Goal: Transaction & Acquisition: Purchase product/service

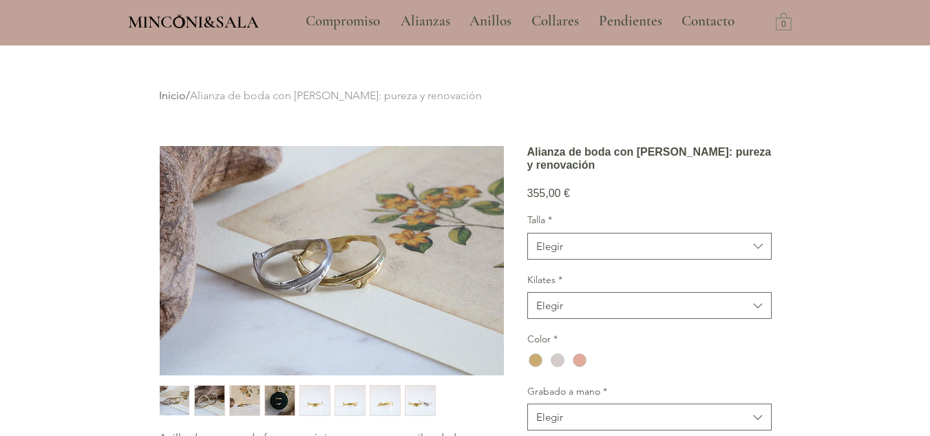
click at [260, 264] on img "main content" at bounding box center [332, 260] width 344 height 229
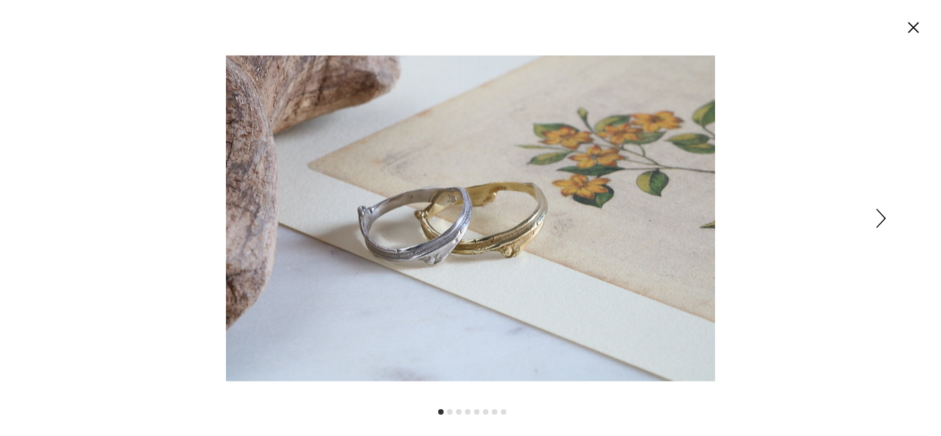
click at [869, 213] on div "Expanded image viewer" at bounding box center [470, 218] width 941 height 436
click at [917, 27] on circle "Cerrar" at bounding box center [913, 28] width 22 height 22
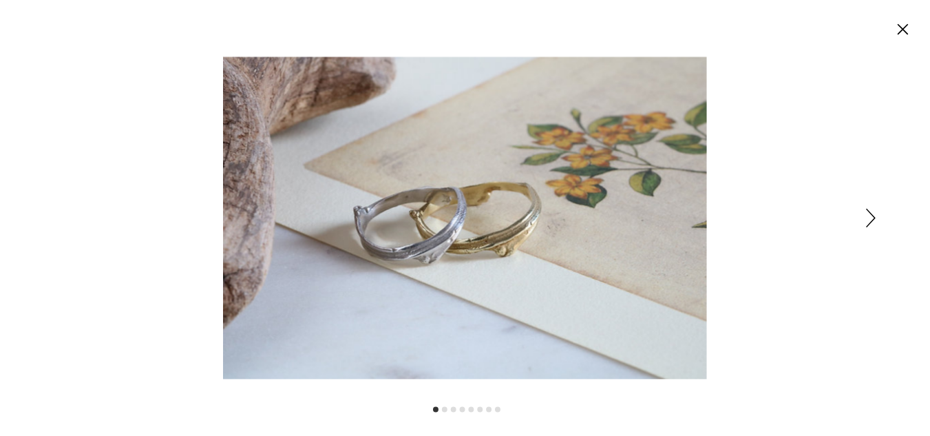
scroll to position [45, 0]
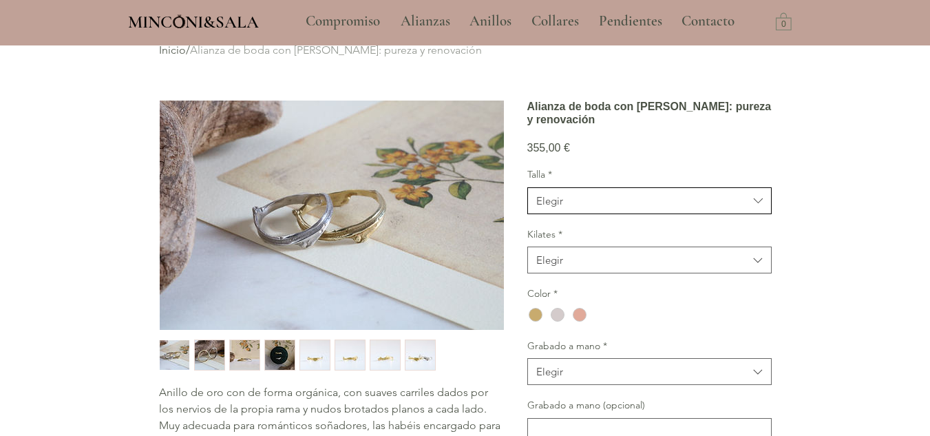
click at [658, 208] on span "Elegir" at bounding box center [642, 200] width 212 height 14
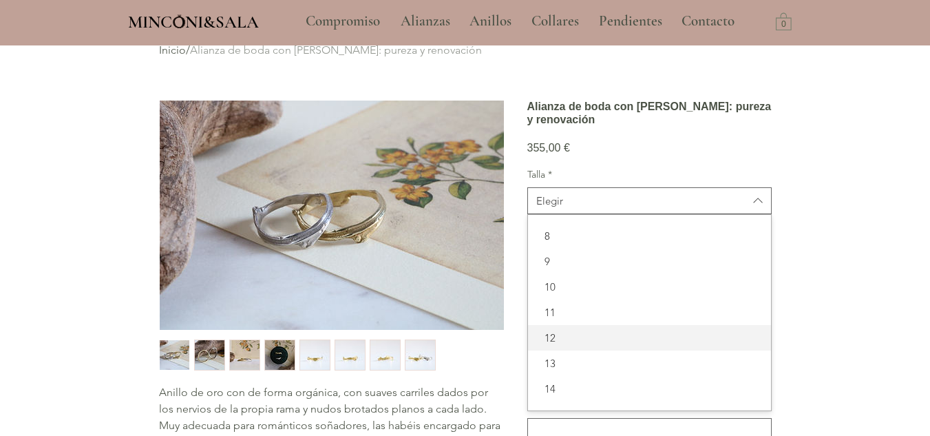
click at [601, 345] on span "12" at bounding box center [649, 338] width 227 height 14
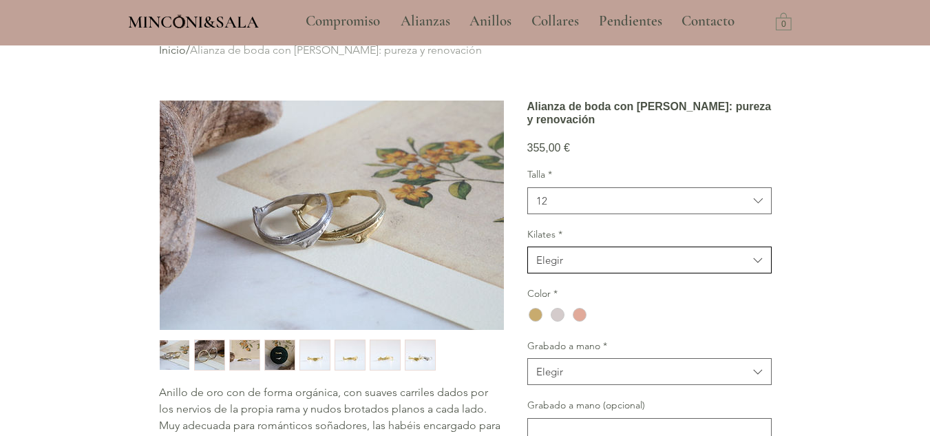
click at [639, 267] on span "Elegir" at bounding box center [642, 260] width 212 height 14
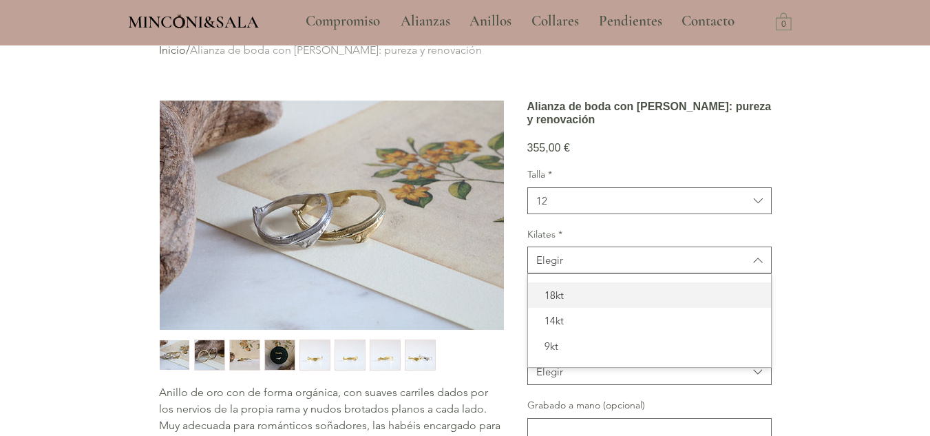
click at [586, 302] on span "18kt" at bounding box center [649, 295] width 227 height 14
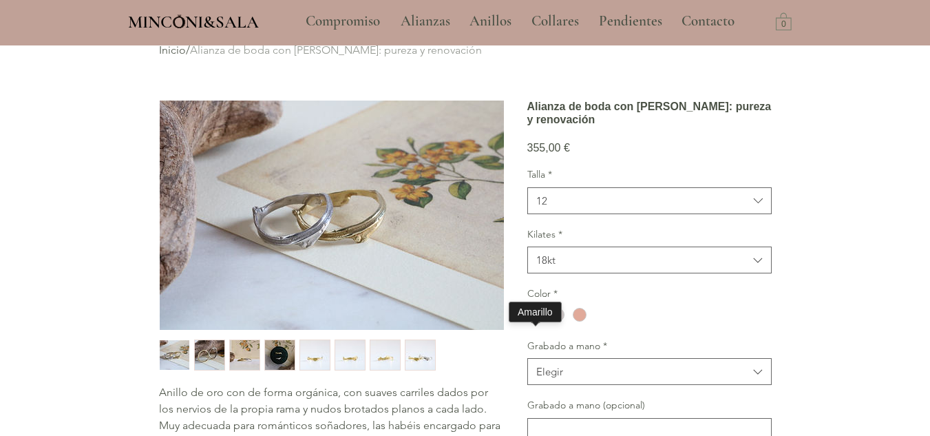
click at [534, 322] on div "main content" at bounding box center [536, 315] width 14 height 14
click at [668, 379] on span "Elegir" at bounding box center [642, 371] width 212 height 14
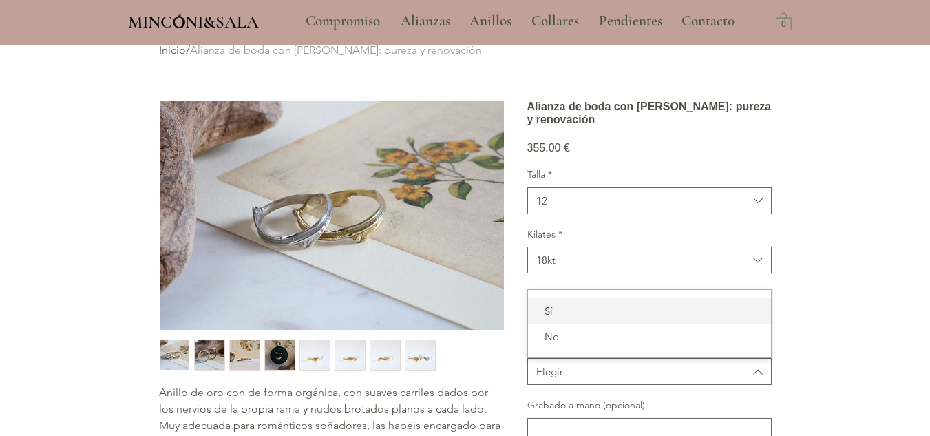
click at [663, 318] on span "Sí" at bounding box center [649, 311] width 227 height 14
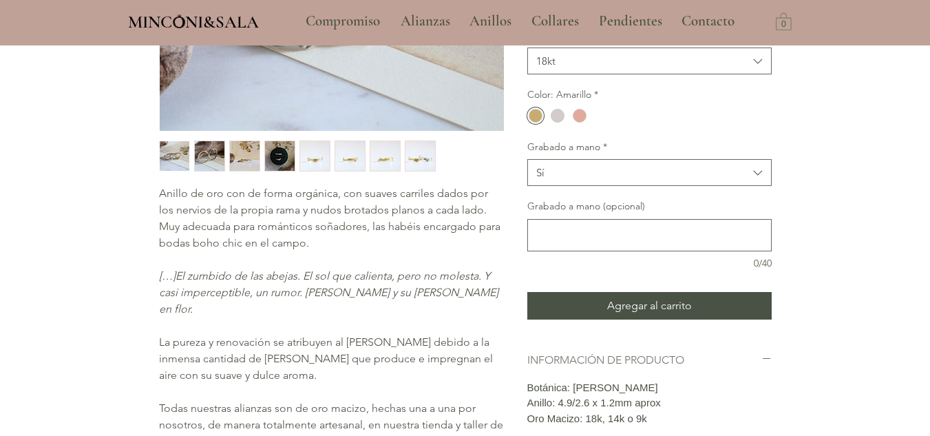
scroll to position [321, 0]
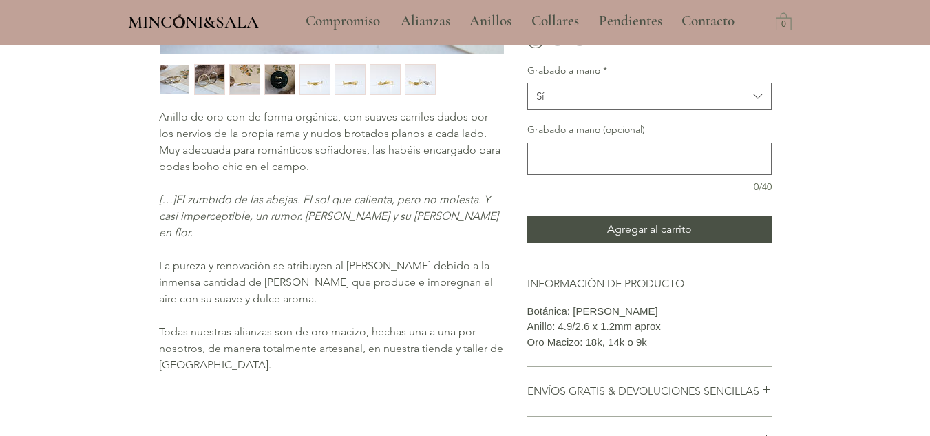
click at [315, 63] on div "main content" at bounding box center [331, 79] width 350 height 36
click at [306, 83] on img "5 / 8" at bounding box center [315, 80] width 30 height 30
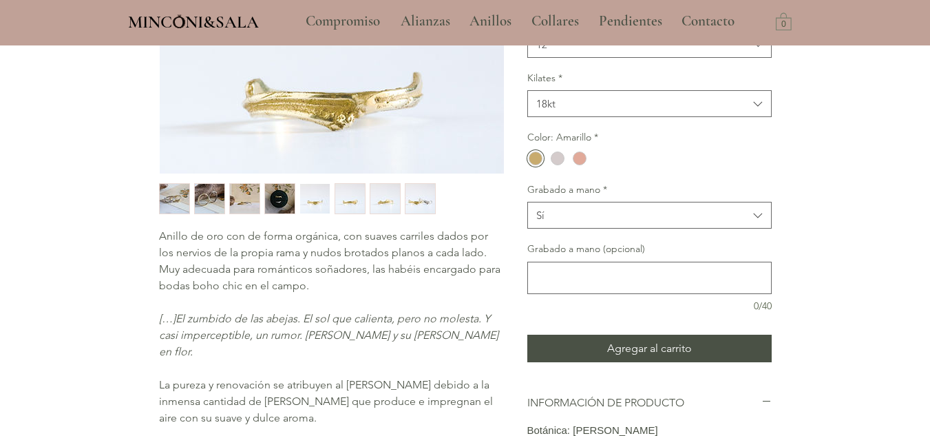
scroll to position [0, 0]
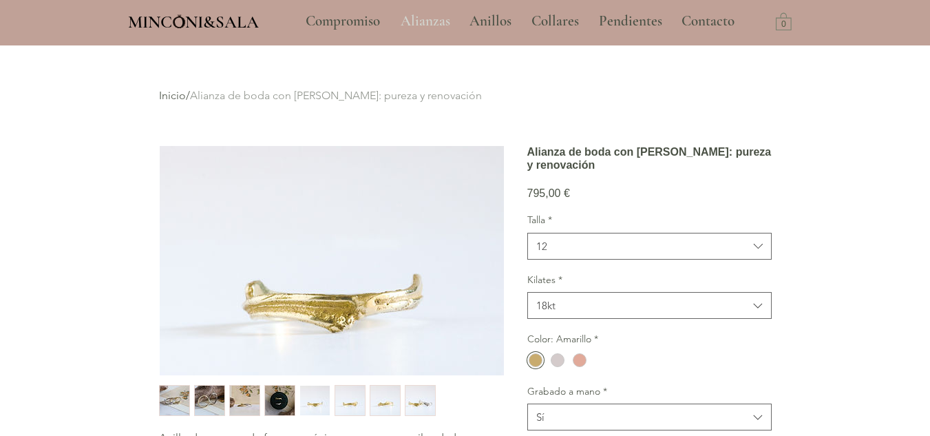
click at [417, 15] on p "Alianzas" at bounding box center [425, 21] width 63 height 34
click at [418, 15] on p "Alianzas" at bounding box center [425, 21] width 63 height 34
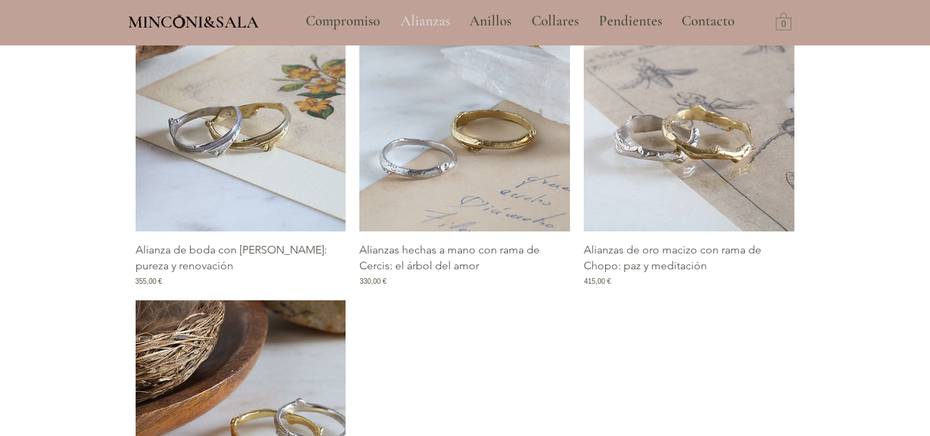
scroll to position [1171, 0]
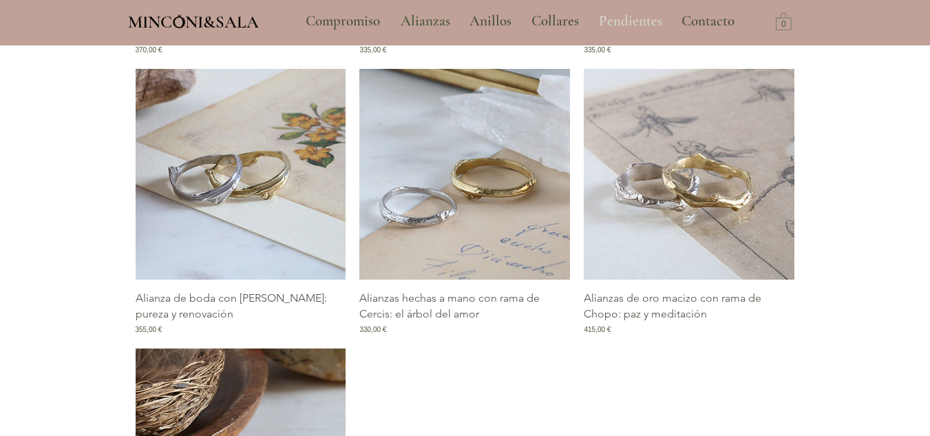
click at [633, 17] on p "Pendientes" at bounding box center [630, 21] width 77 height 34
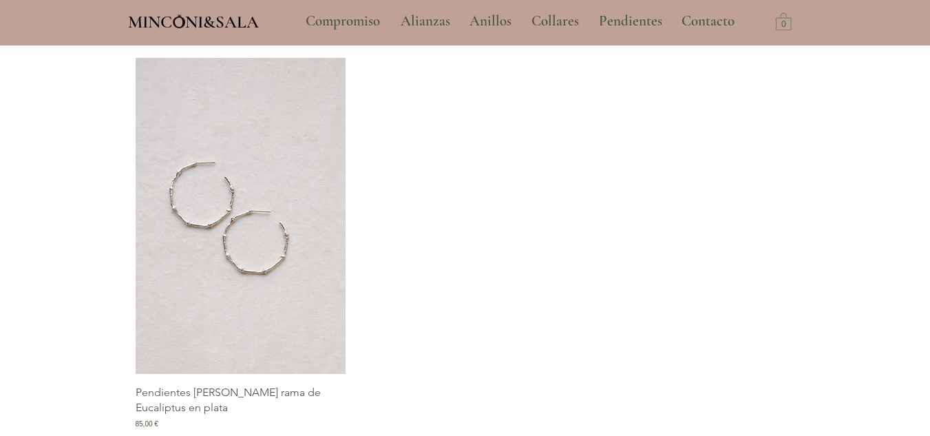
scroll to position [2135, 0]
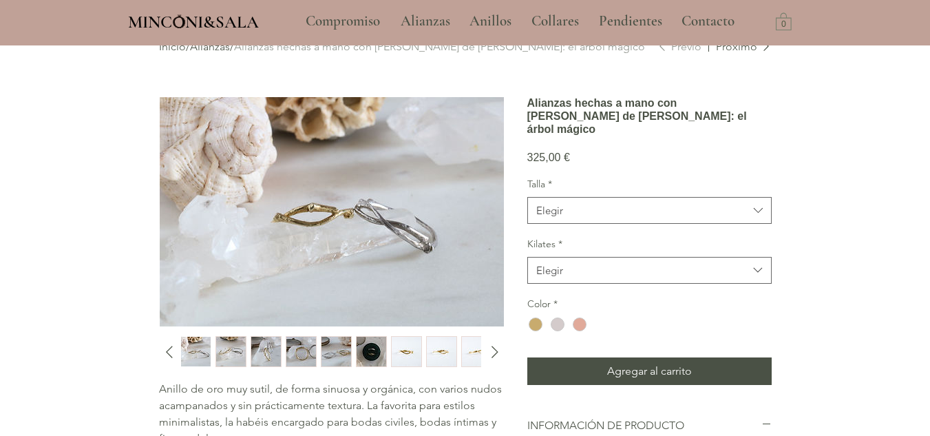
scroll to position [69, 0]
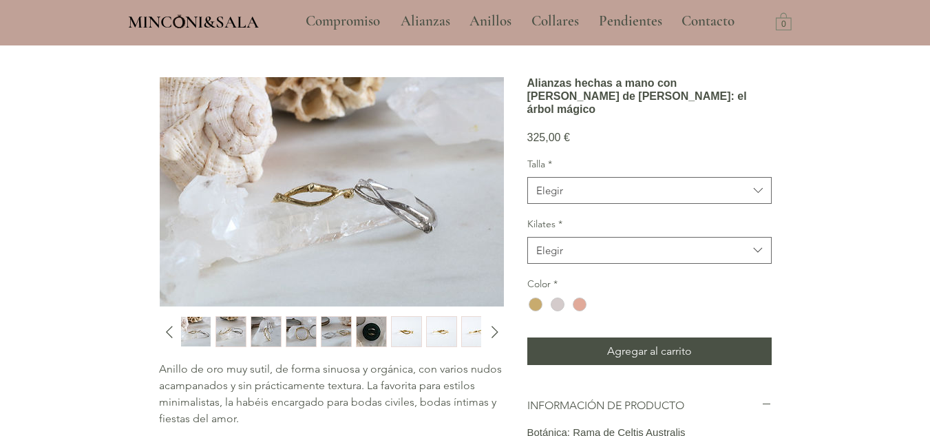
click at [410, 335] on img "7 / 15" at bounding box center [407, 332] width 30 height 30
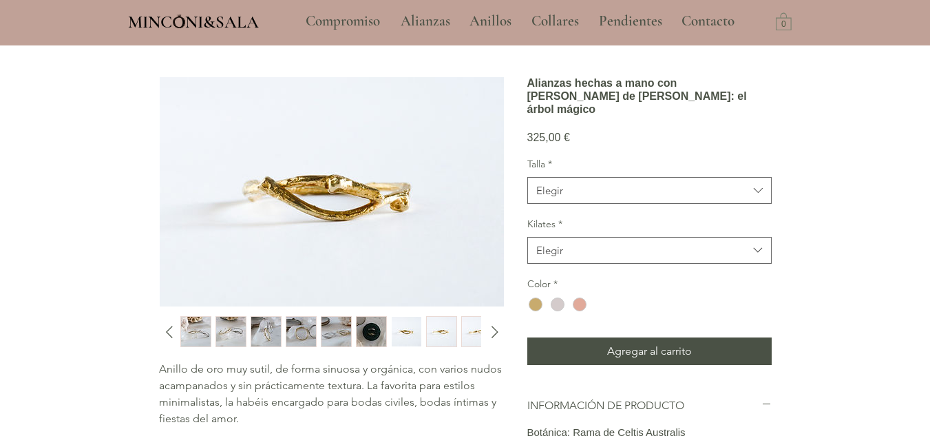
click at [439, 337] on img "8 / 15" at bounding box center [442, 332] width 30 height 30
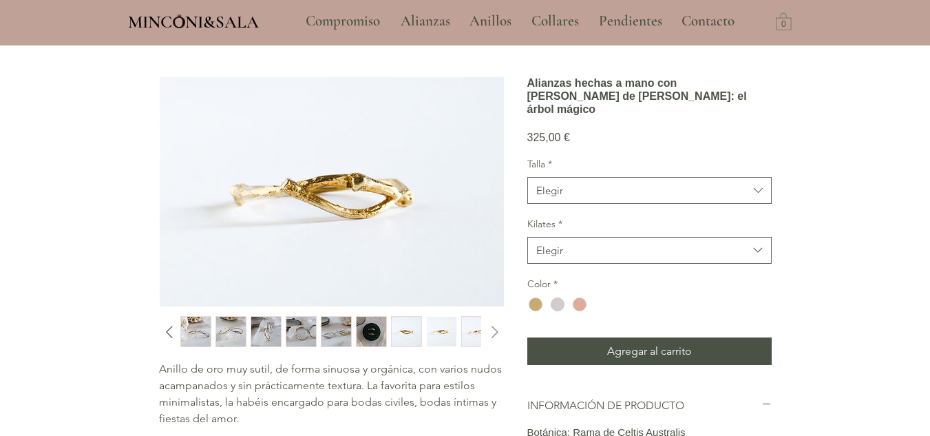
click at [496, 332] on icon "Diapositiva siguiente" at bounding box center [495, 332] width 21 height 21
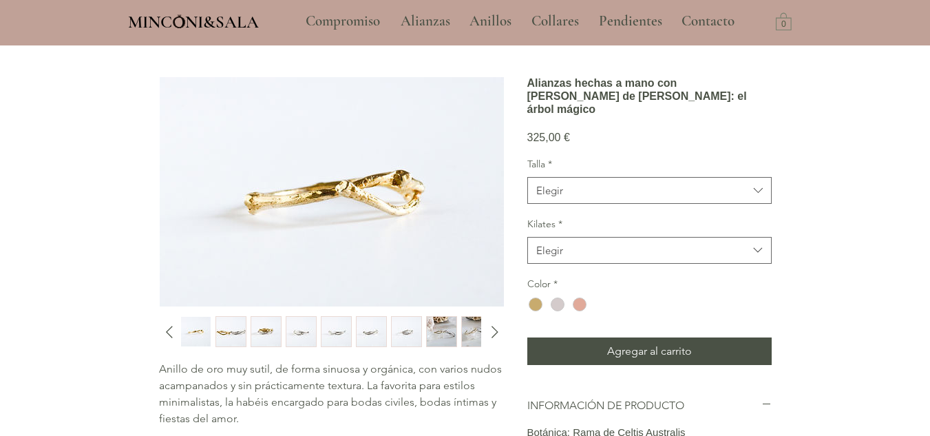
click at [430, 339] on img "1 / 15" at bounding box center [442, 332] width 30 height 30
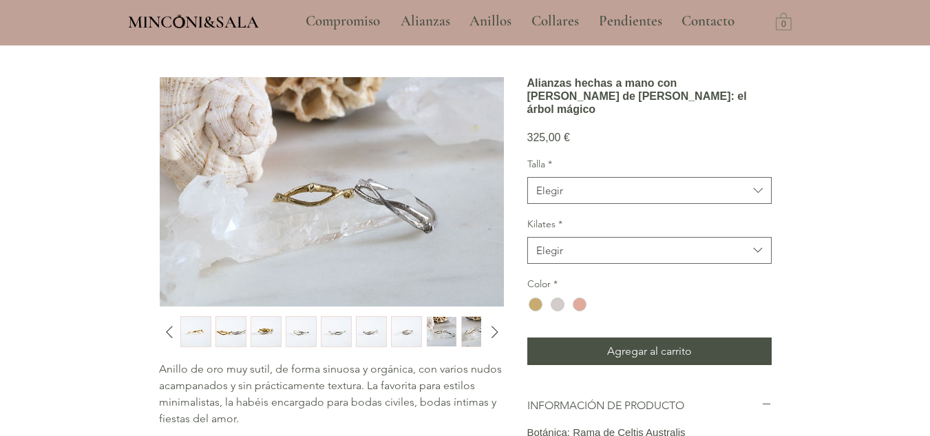
click at [383, 337] on img "14 / 15" at bounding box center [372, 332] width 30 height 30
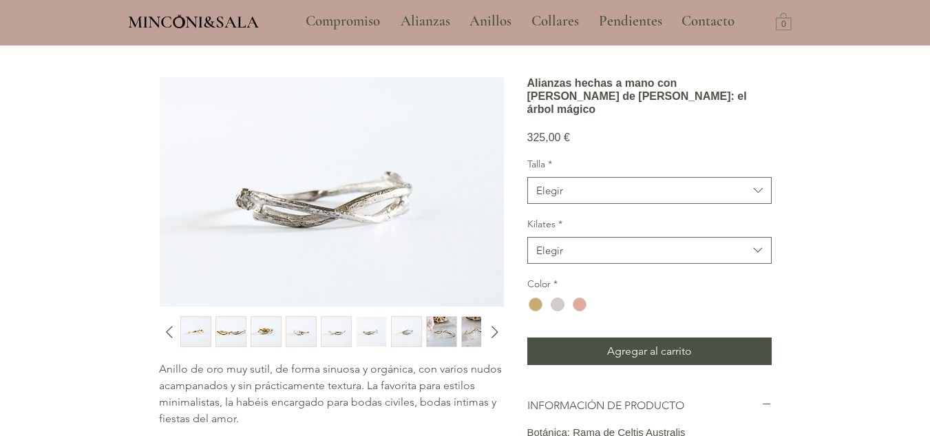
click at [397, 337] on img "15 / 15" at bounding box center [407, 332] width 30 height 30
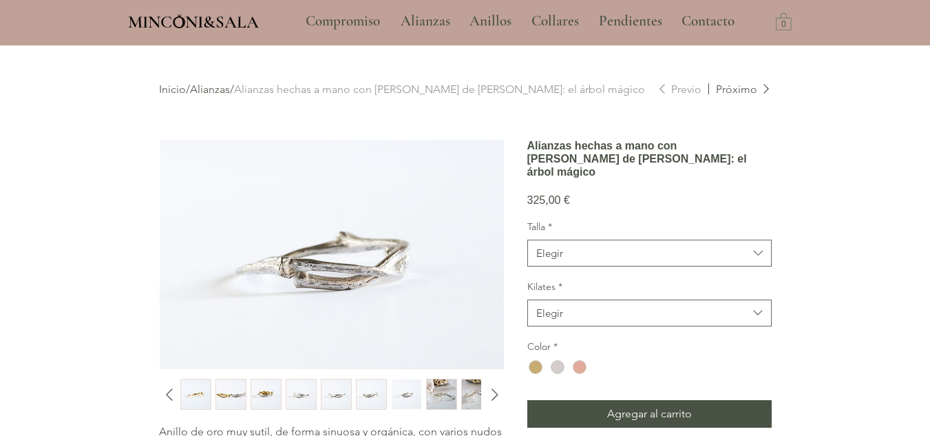
scroll to position [0, 0]
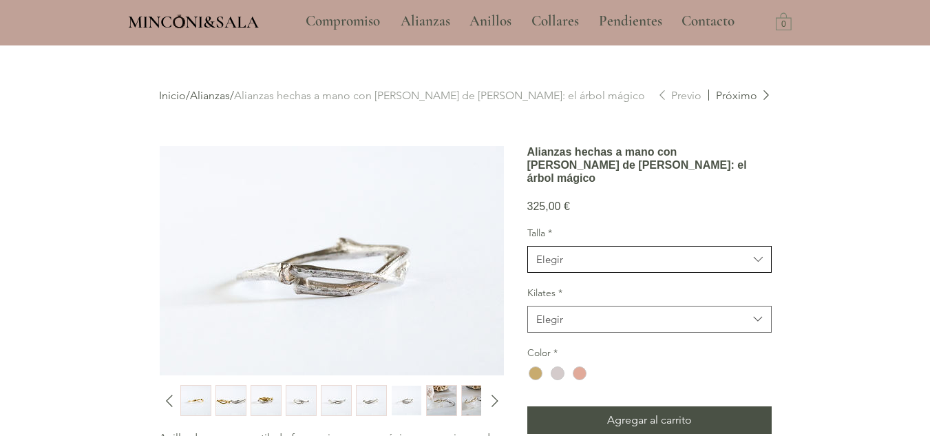
click at [636, 266] on span "Elegir" at bounding box center [642, 259] width 212 height 14
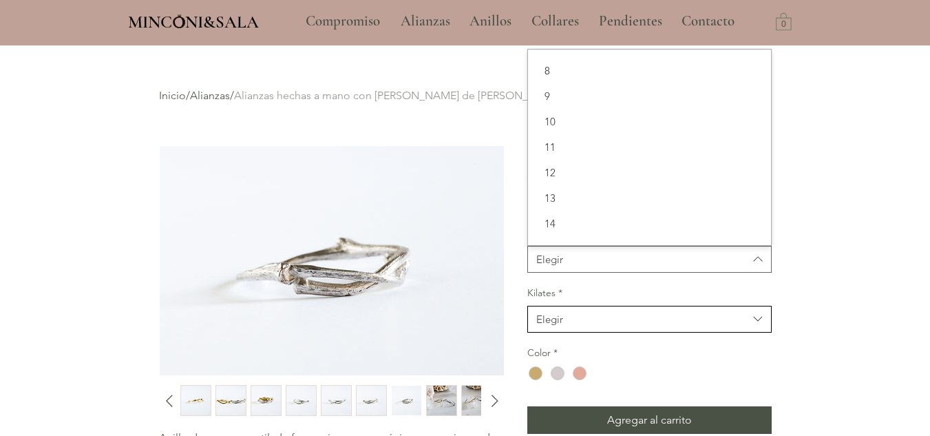
click at [598, 326] on span "Elegir" at bounding box center [642, 319] width 212 height 14
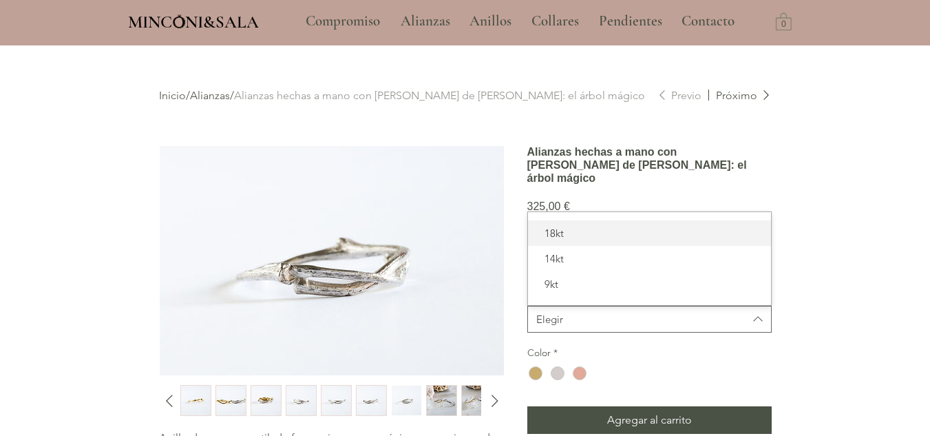
click at [579, 240] on span "18kt" at bounding box center [649, 233] width 227 height 14
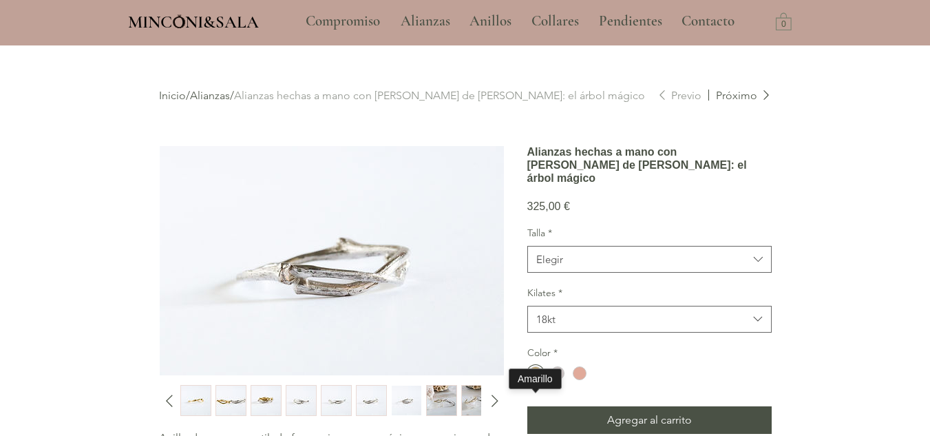
click at [539, 380] on div "main content" at bounding box center [536, 373] width 14 height 14
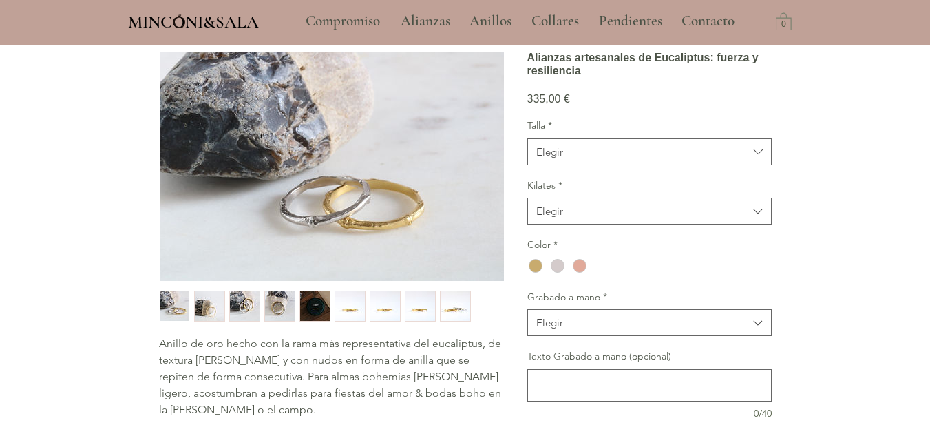
scroll to position [138, 0]
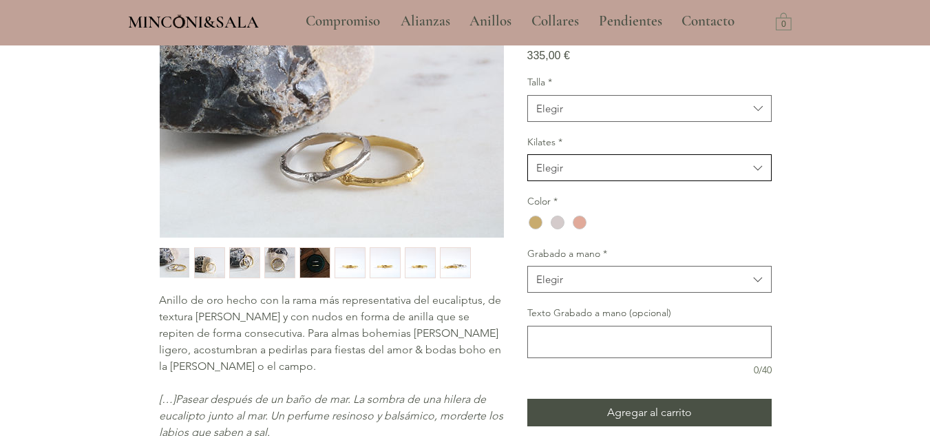
click at [681, 175] on span "Elegir" at bounding box center [642, 167] width 212 height 14
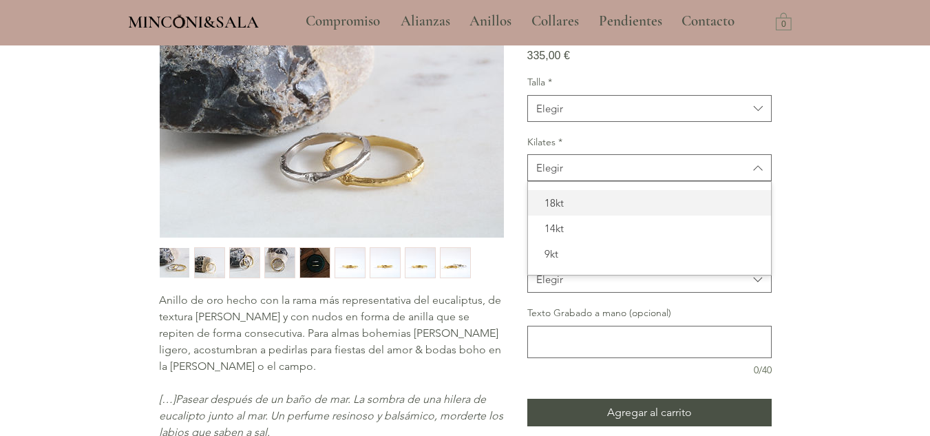
click at [591, 210] on span "18kt" at bounding box center [649, 203] width 227 height 14
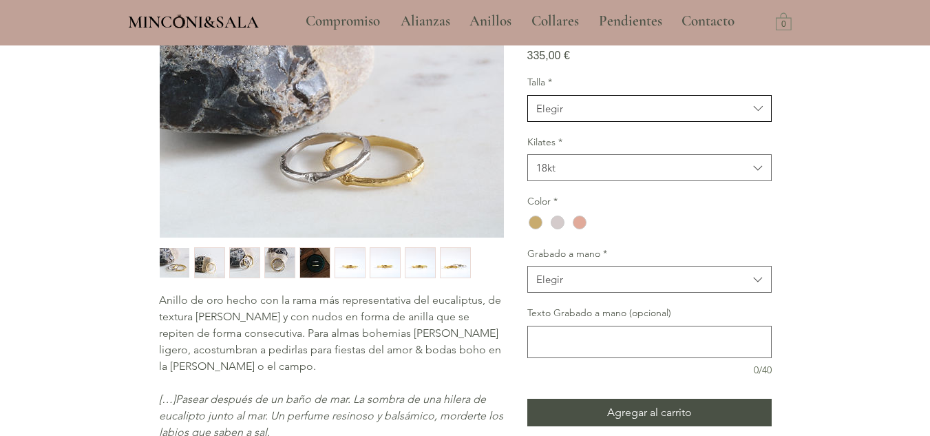
click at [584, 116] on span "Elegir" at bounding box center [642, 108] width 212 height 14
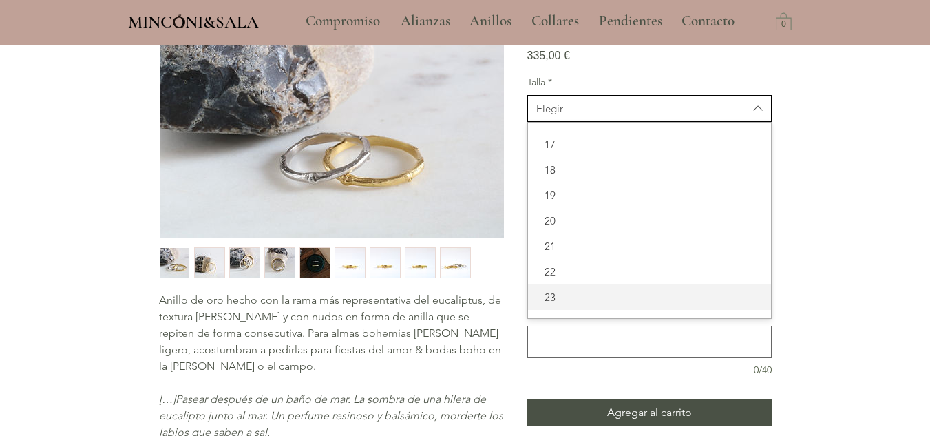
scroll to position [482, 0]
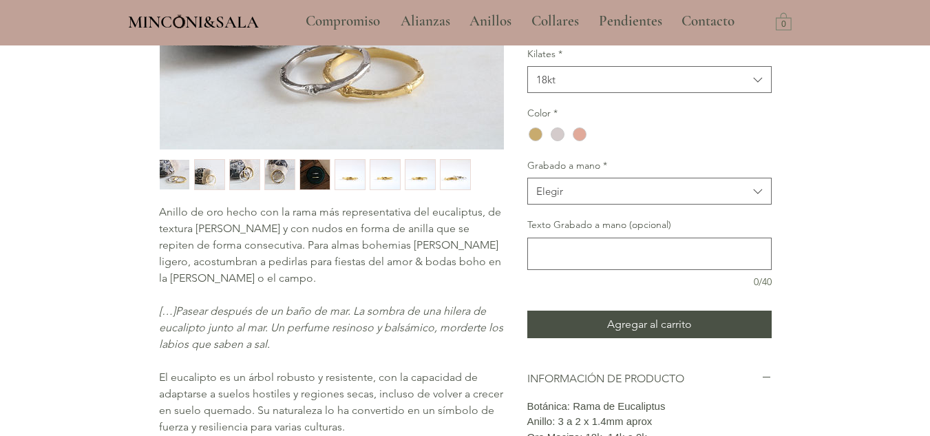
scroll to position [275, 0]
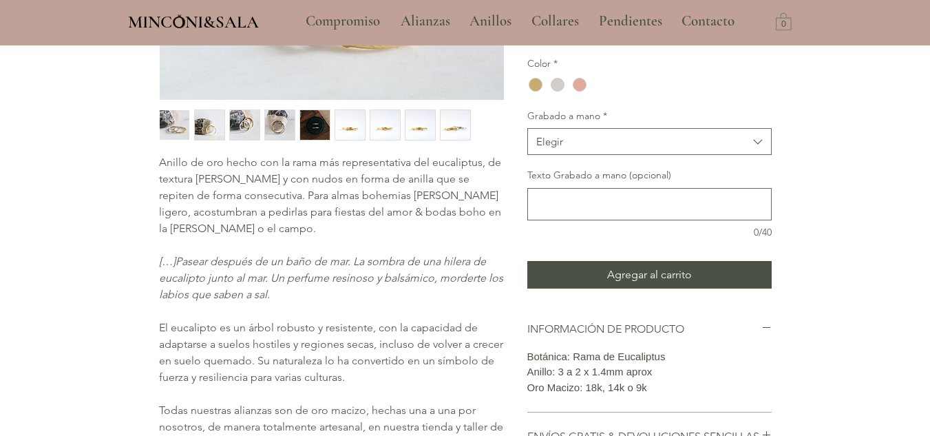
click at [355, 134] on img "6 / 9" at bounding box center [350, 125] width 30 height 30
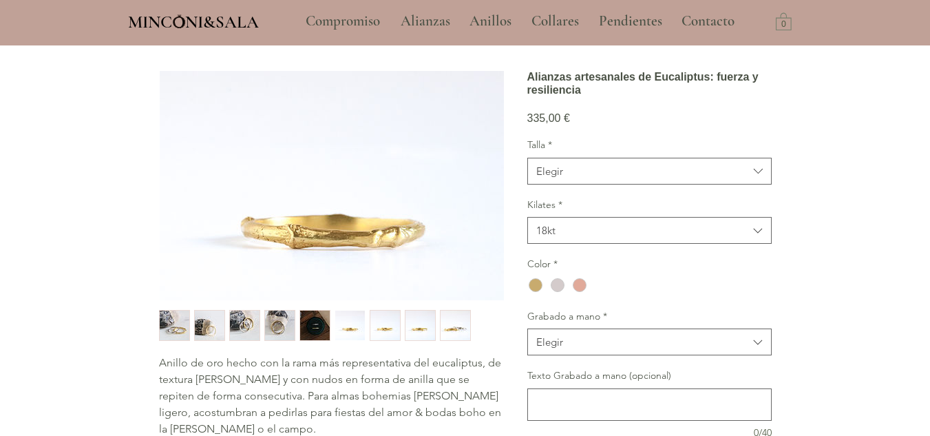
scroll to position [69, 0]
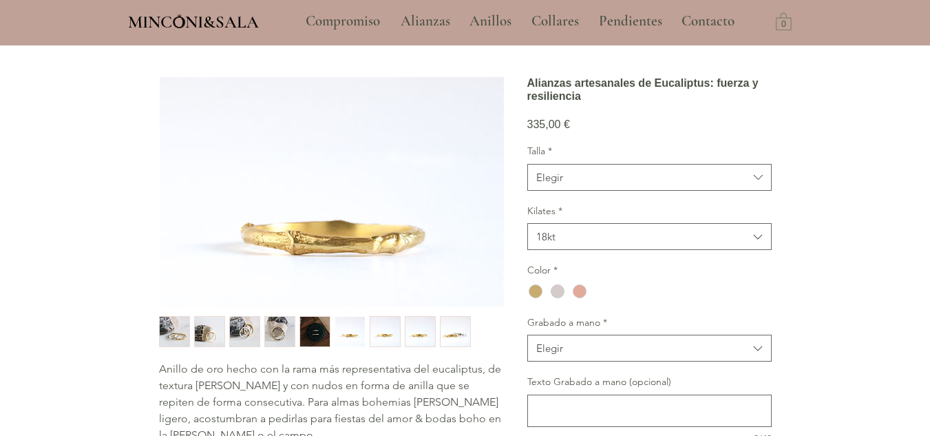
click at [378, 331] on img "7 / 9" at bounding box center [385, 332] width 30 height 30
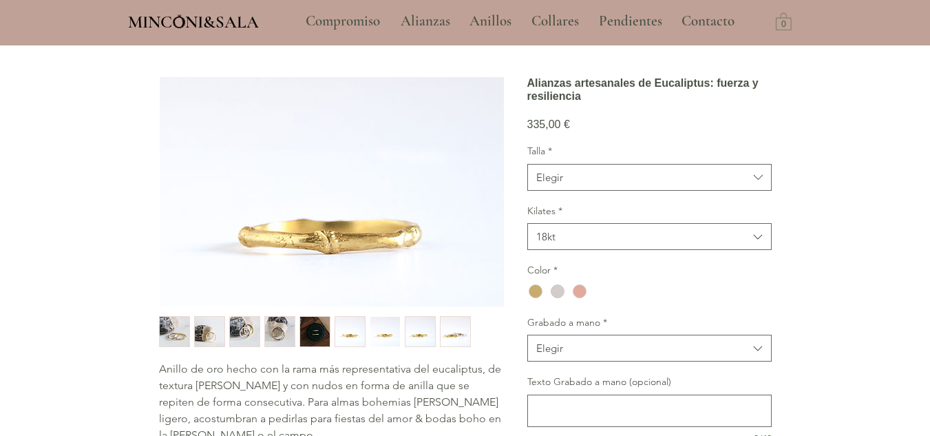
click at [419, 331] on img "8 / 9" at bounding box center [421, 332] width 30 height 30
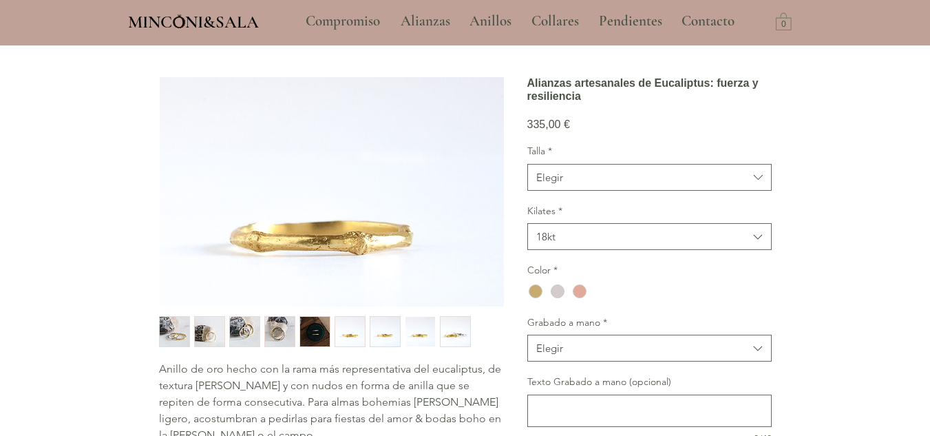
click at [449, 331] on img "9 / 9" at bounding box center [456, 332] width 30 height 30
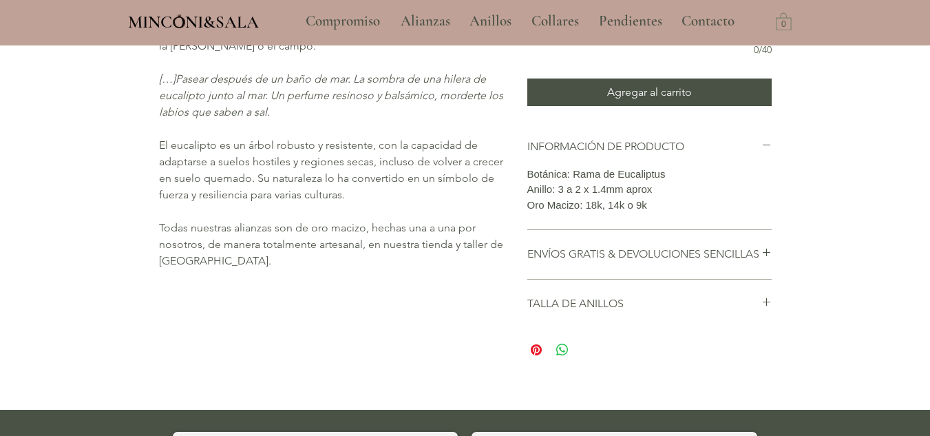
scroll to position [482, 0]
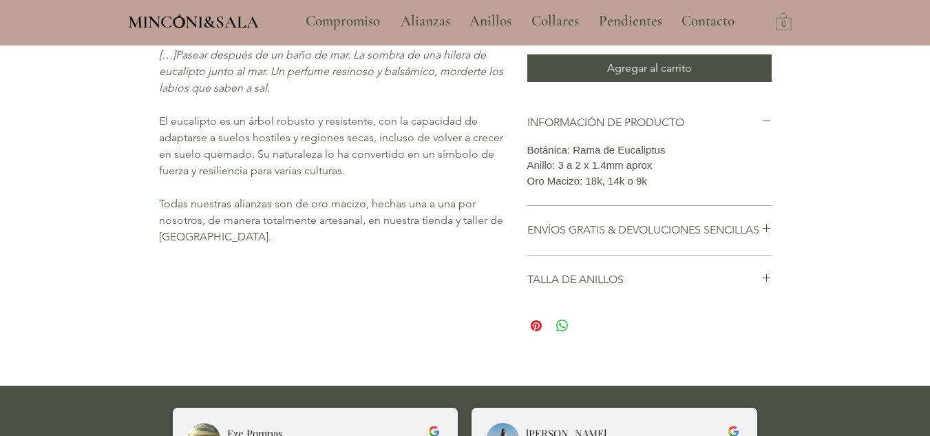
click at [760, 238] on h2 "ENVÍOS GRATIS & DEVOLUCIONES SENCILLAS" at bounding box center [644, 229] width 234 height 15
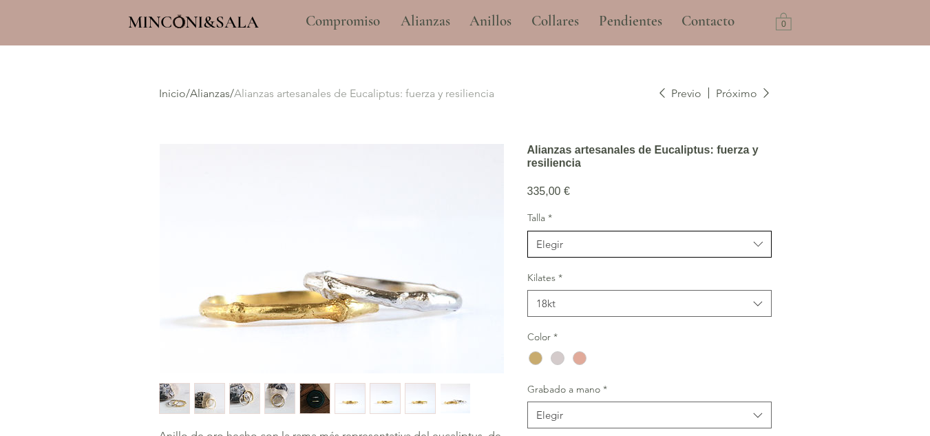
scroll to position [0, 0]
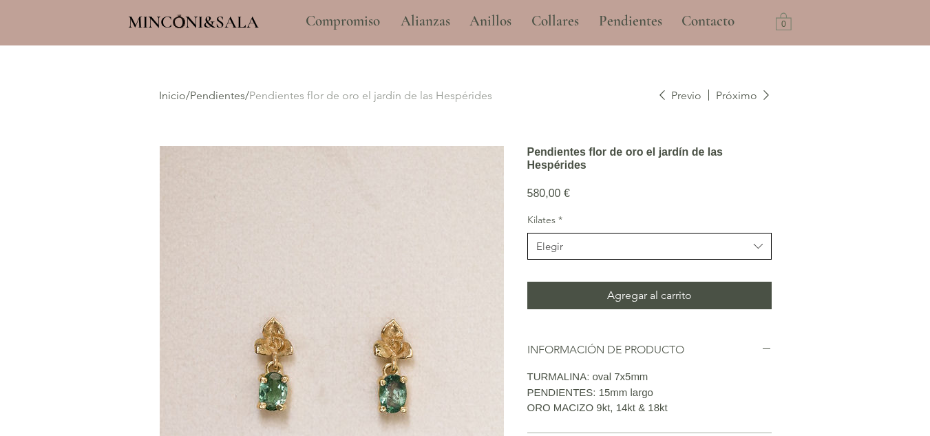
click at [636, 253] on span "Elegir" at bounding box center [642, 246] width 212 height 14
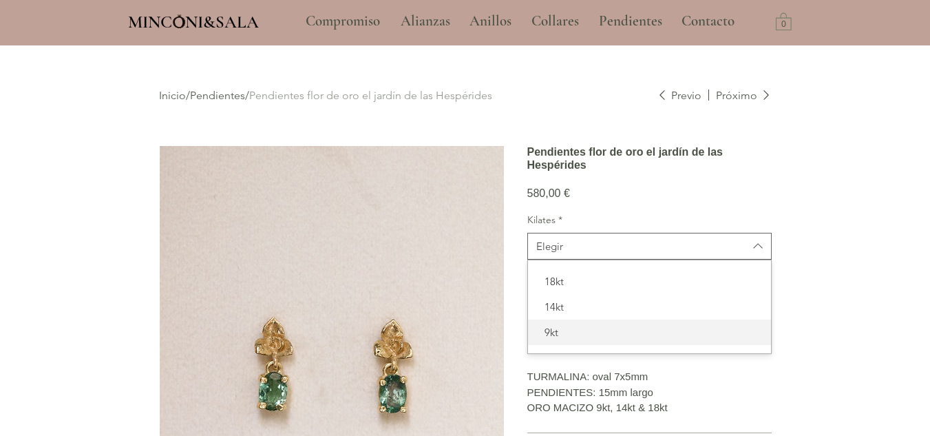
click at [598, 339] on span "9kt" at bounding box center [649, 332] width 227 height 14
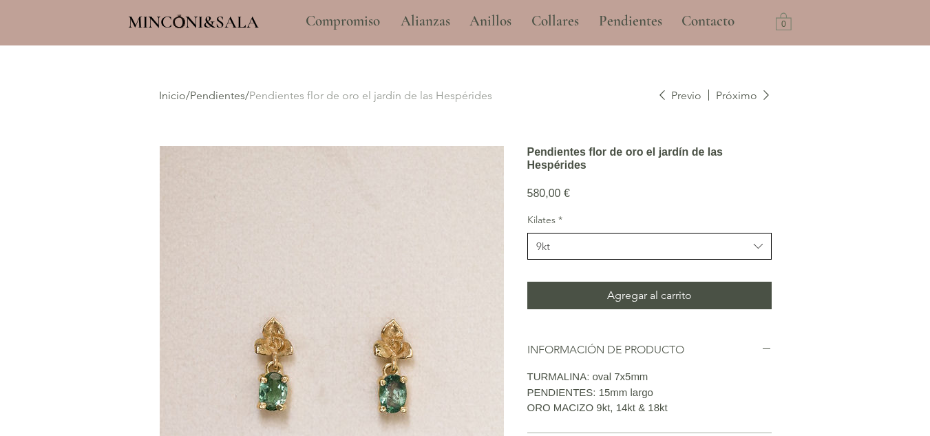
click at [611, 253] on span "9kt" at bounding box center [642, 246] width 212 height 14
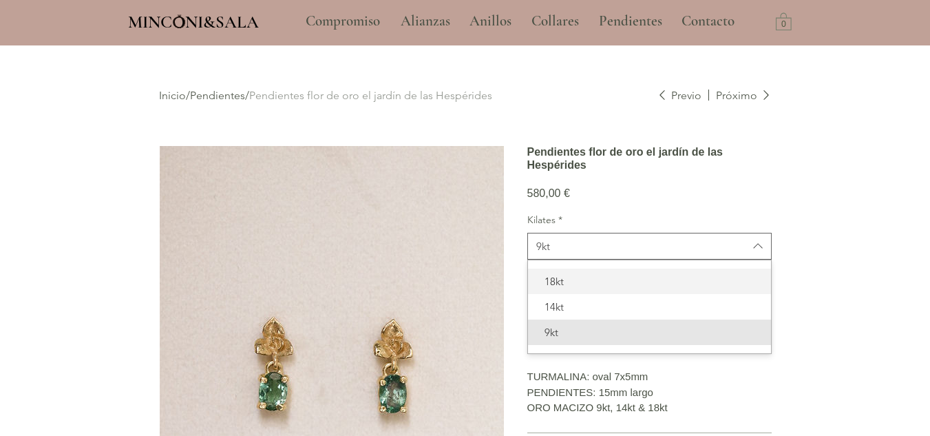
click at [580, 289] on span "18kt" at bounding box center [649, 281] width 227 height 14
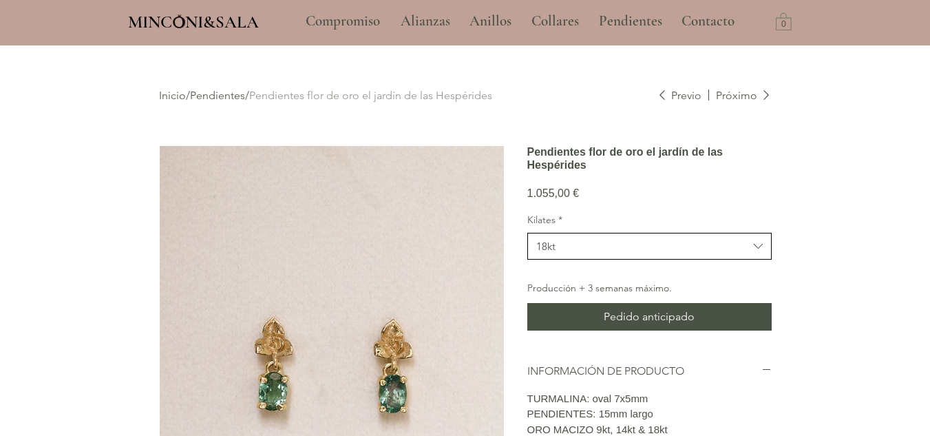
click at [607, 253] on span "18kt" at bounding box center [642, 246] width 212 height 14
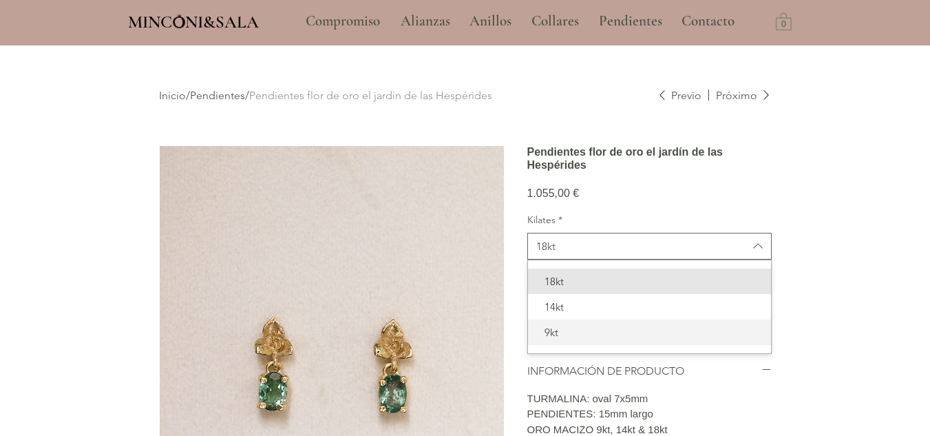
click at [584, 339] on span "9kt" at bounding box center [649, 332] width 227 height 14
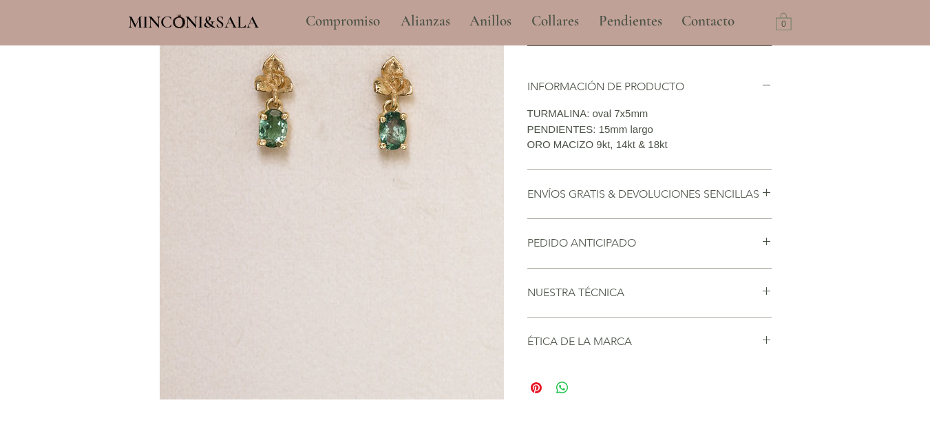
scroll to position [275, 0]
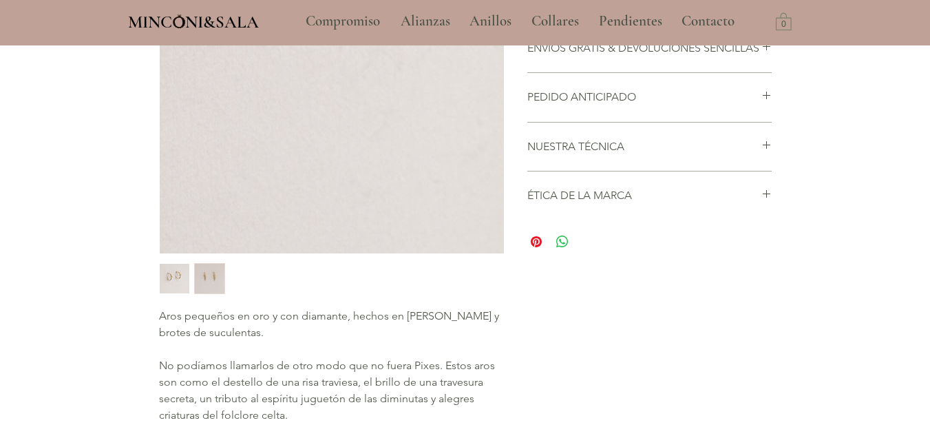
scroll to position [413, 0]
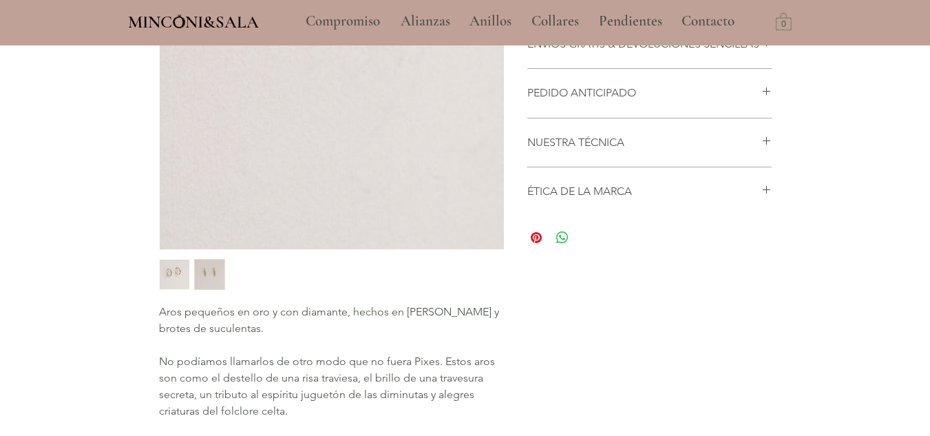
click at [201, 271] on img "2 / 2" at bounding box center [210, 275] width 30 height 30
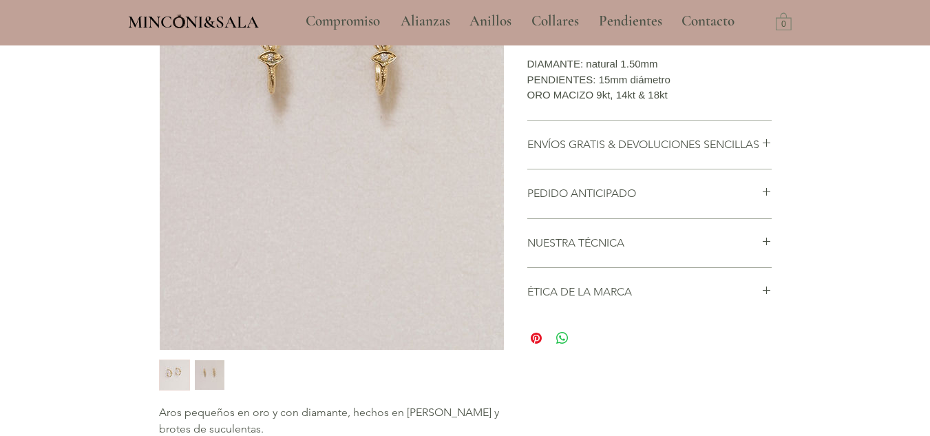
scroll to position [138, 0]
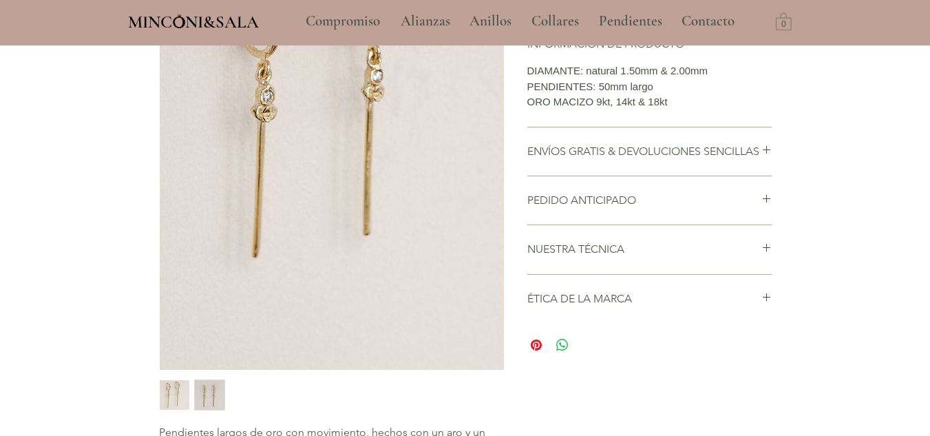
scroll to position [344, 0]
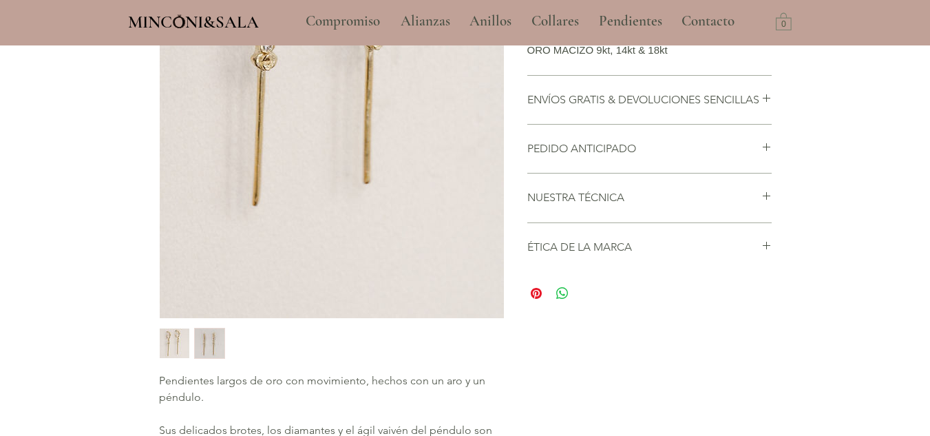
click at [211, 335] on img "2 / 2" at bounding box center [210, 343] width 30 height 30
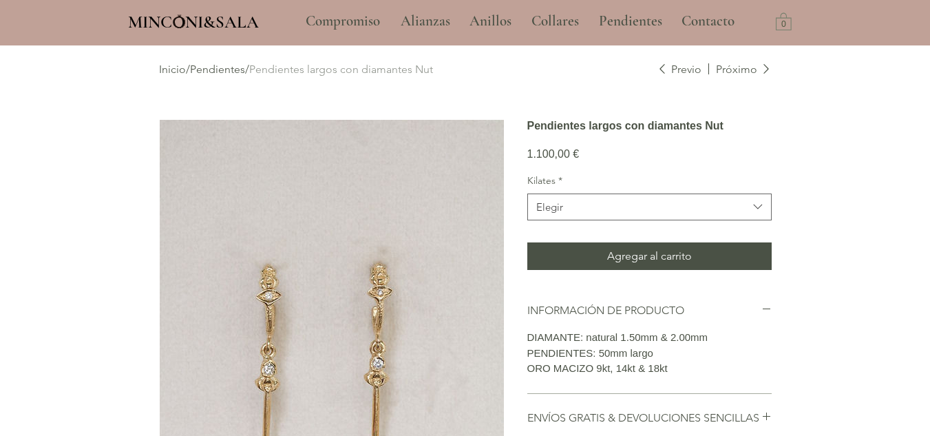
scroll to position [0, 0]
